Goal: Task Accomplishment & Management: Use online tool/utility

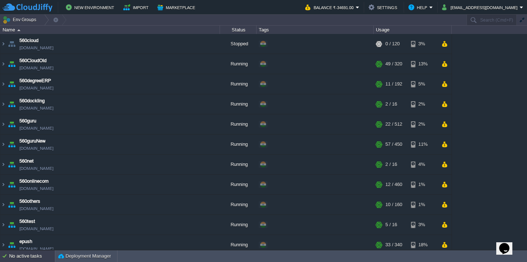
click at [39, 261] on div "No active tasks" at bounding box center [32, 256] width 46 height 12
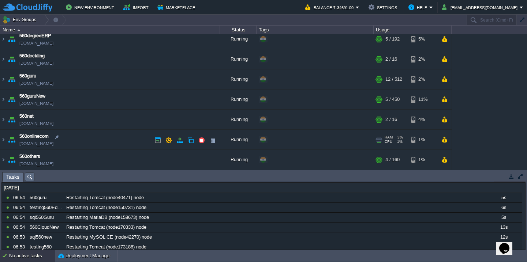
scroll to position [75, 0]
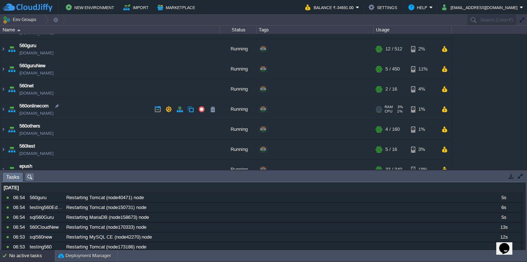
click at [114, 109] on td "560onlinecom 560onlinecom.cloudjiffy.net" at bounding box center [109, 109] width 219 height 20
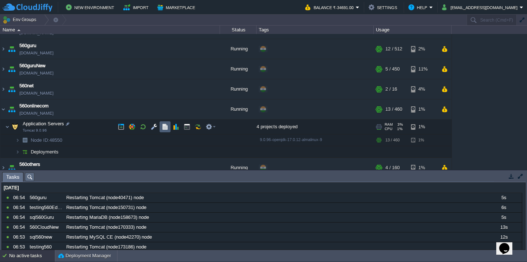
click at [169, 128] on td at bounding box center [164, 126] width 11 height 11
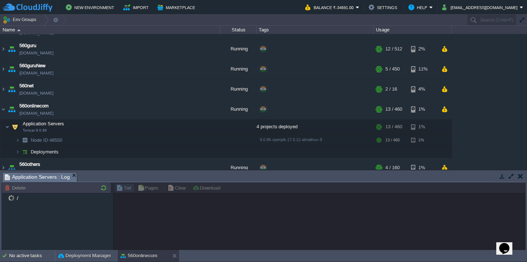
click at [510, 176] on button "button" at bounding box center [510, 176] width 7 height 7
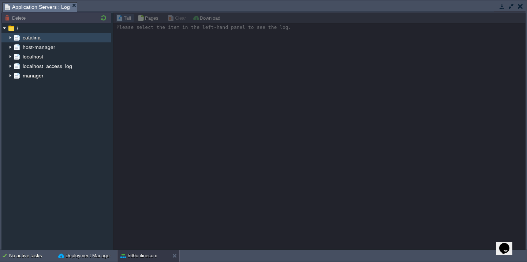
click at [7, 36] on img at bounding box center [10, 38] width 6 height 10
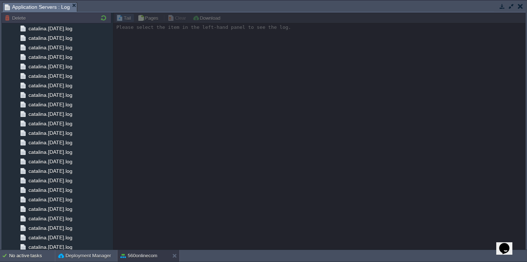
scroll to position [706, 0]
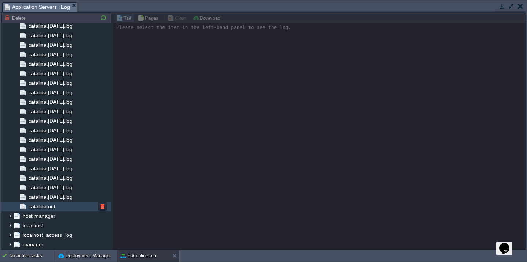
click at [84, 206] on div "catalina.out" at bounding box center [56, 207] width 110 height 10
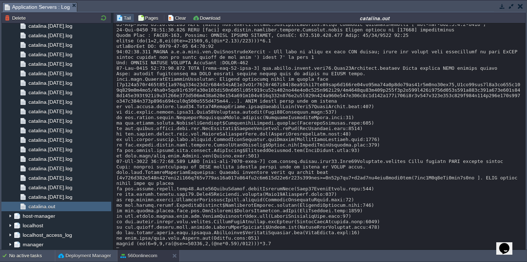
scroll to position [11263, 0]
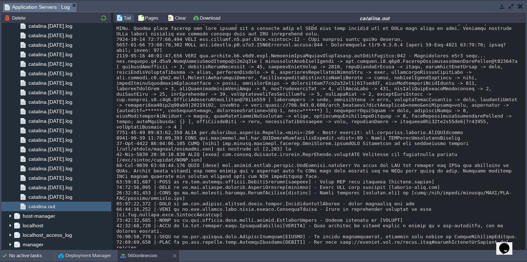
scroll to position [10789, 0]
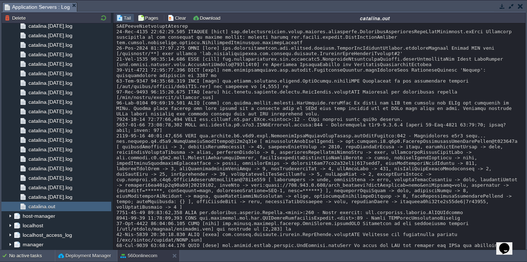
click at [175, 23] on div "Loading..." at bounding box center [319, 136] width 412 height 227
click at [175, 22] on td "Clear" at bounding box center [177, 18] width 23 height 9
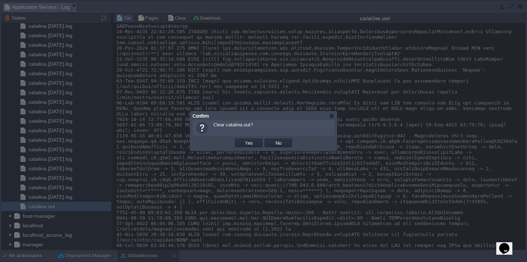
click at [242, 140] on button "Yes" at bounding box center [248, 143] width 12 height 7
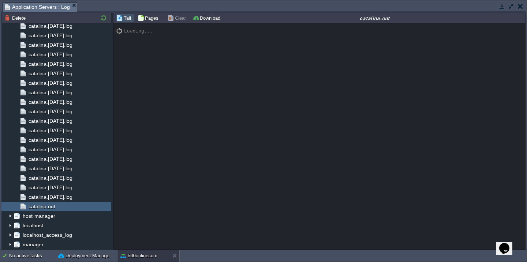
scroll to position [0, 0]
click at [522, 5] on button "button" at bounding box center [519, 6] width 5 height 7
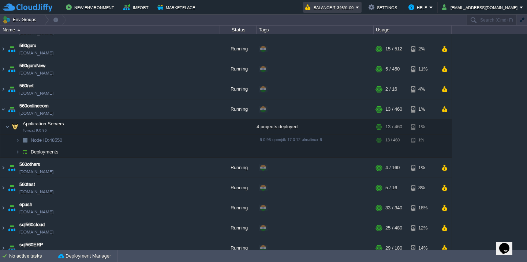
click at [355, 7] on button "Balance ₹-34691.00" at bounding box center [330, 7] width 50 height 9
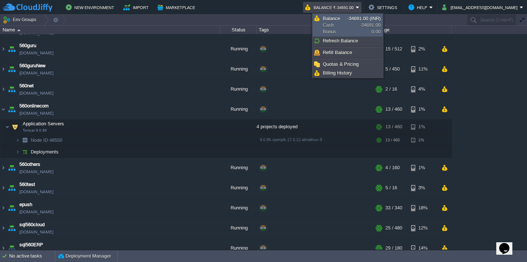
click at [358, 26] on link "Balance Cash Bonus -34691.00 (INR) -34691.00 0.00" at bounding box center [347, 25] width 69 height 22
